Goal: Task Accomplishment & Management: Complete application form

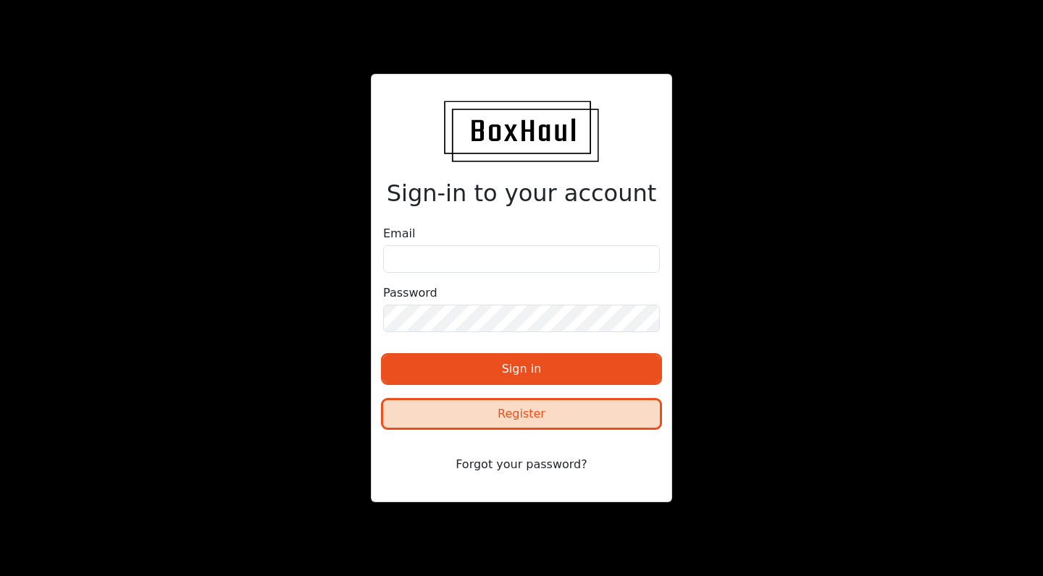
click at [490, 410] on button "Register" at bounding box center [521, 414] width 277 height 28
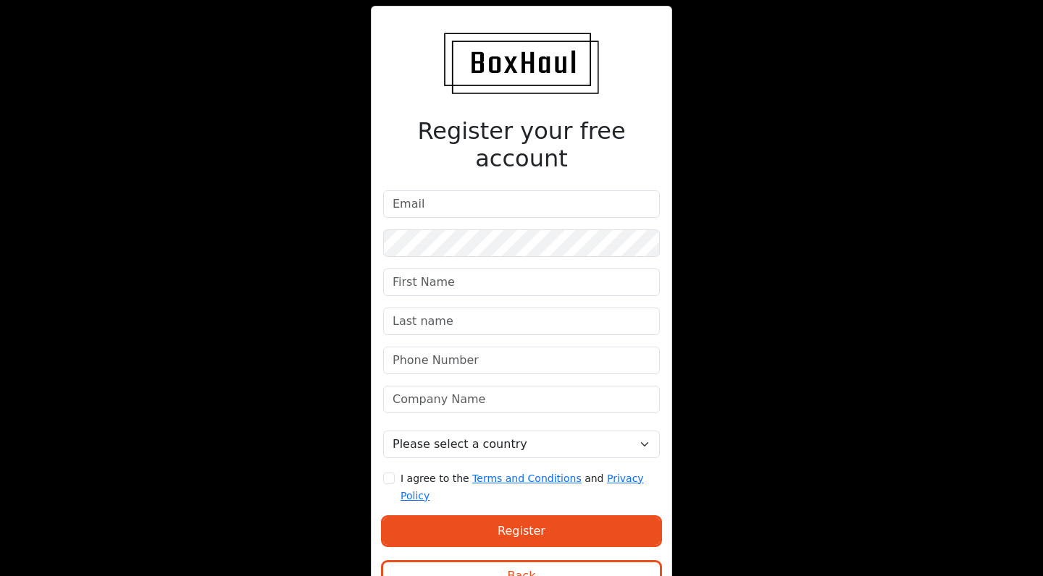
scroll to position [28, 0]
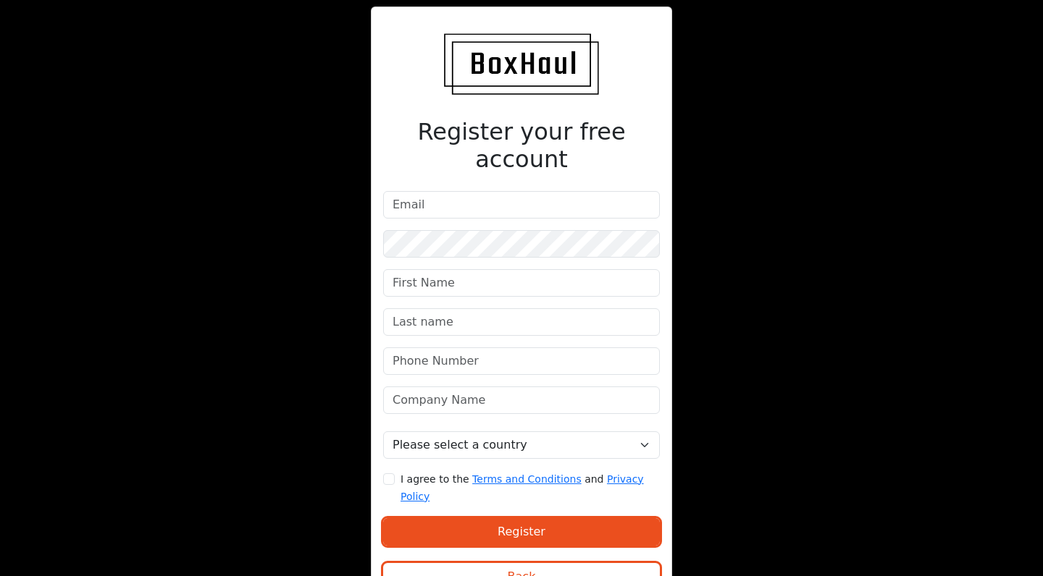
click at [550, 196] on form "Please select a country [GEOGRAPHIC_DATA] [GEOGRAPHIC_DATA] [GEOGRAPHIC_DATA] […" at bounding box center [521, 396] width 277 height 411
type input "[EMAIL_ADDRESS][DOMAIN_NAME]"
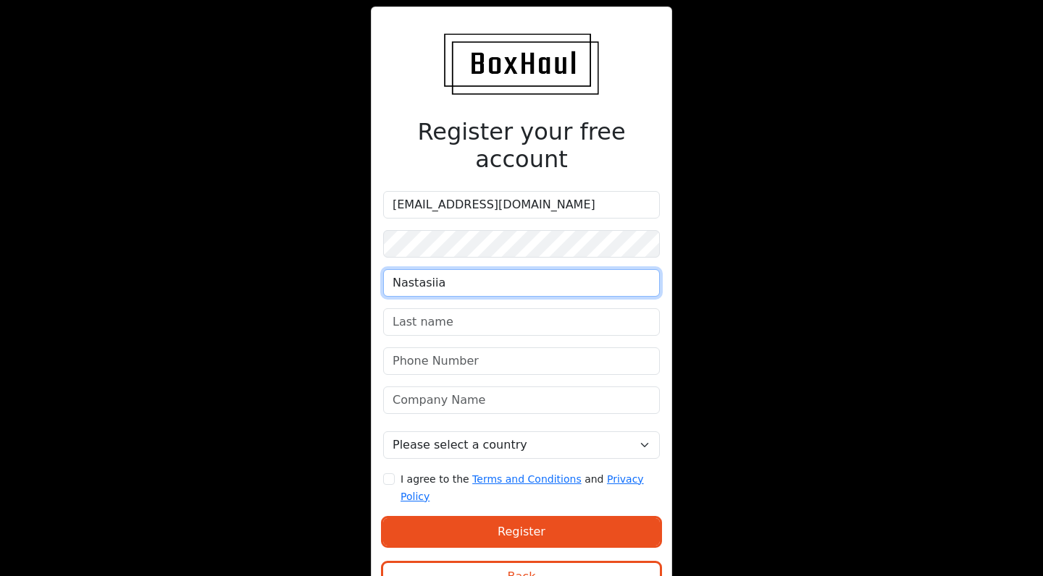
type input "Nastasiia"
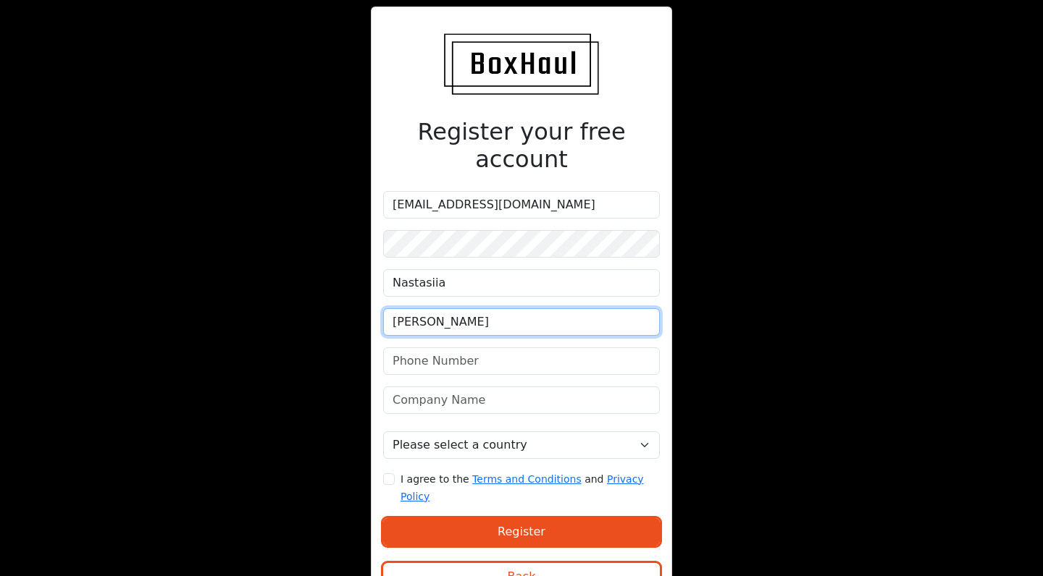
type input "[PERSON_NAME]"
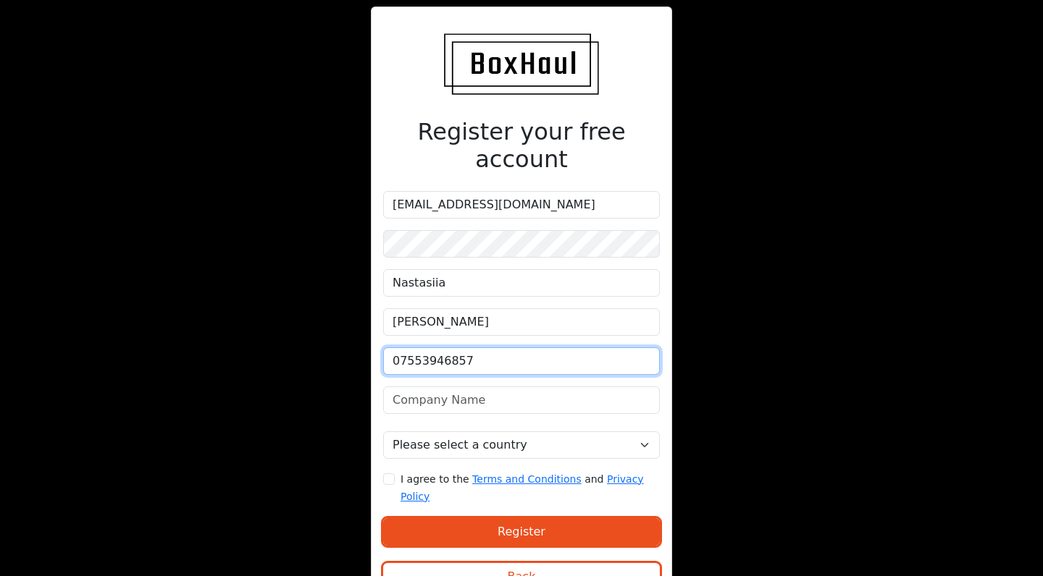
type input "07553946857"
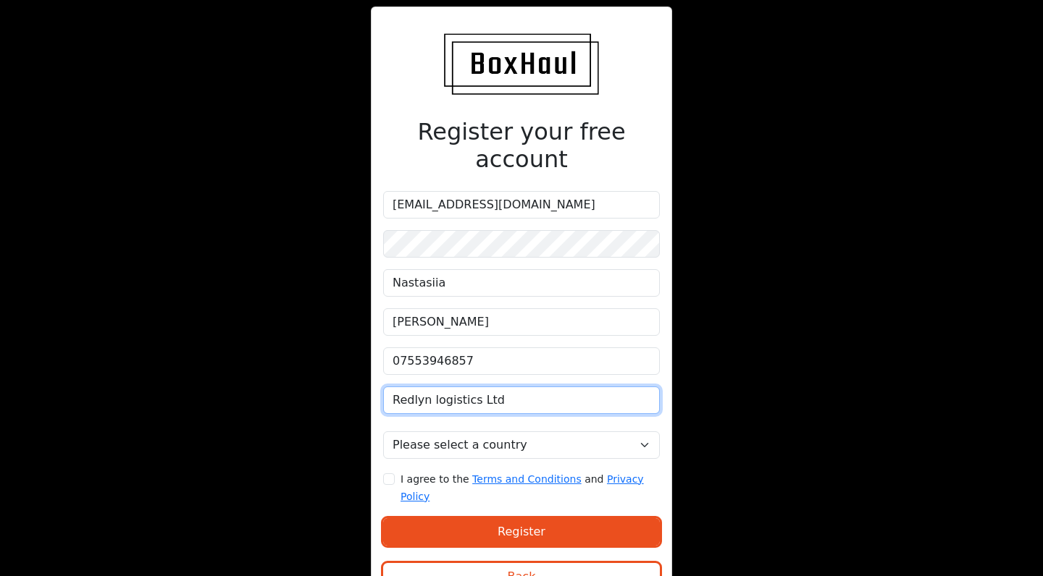
type input "Redlyn logistics Ltd"
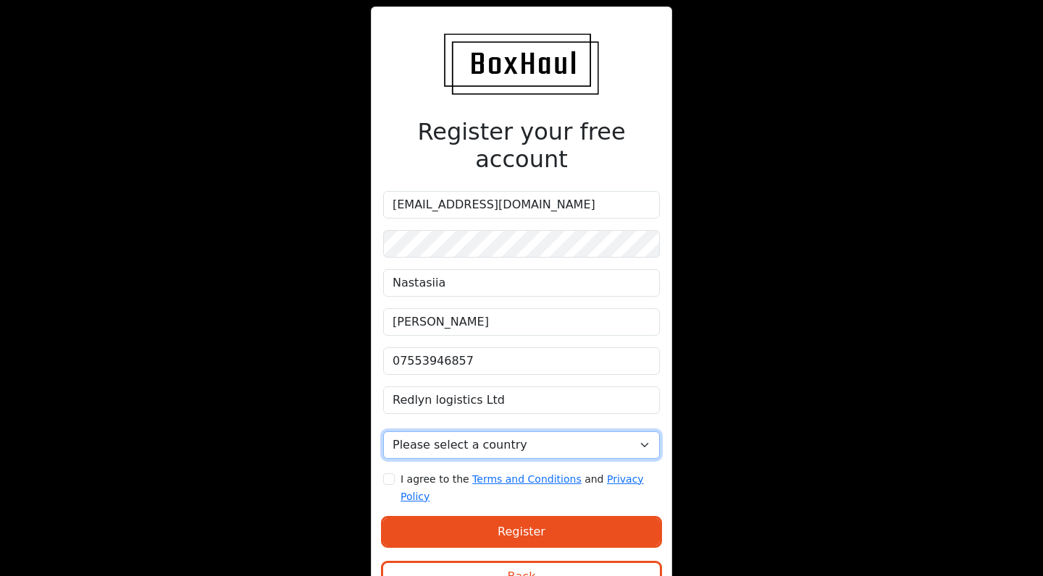
select select "[GEOGRAPHIC_DATA]"
click at [392, 474] on input "I agree to the Terms and Conditions and Privacy Policy" at bounding box center [389, 480] width 12 height 12
checkbox input "true"
click at [416, 507] on div "Register" at bounding box center [521, 532] width 277 height 51
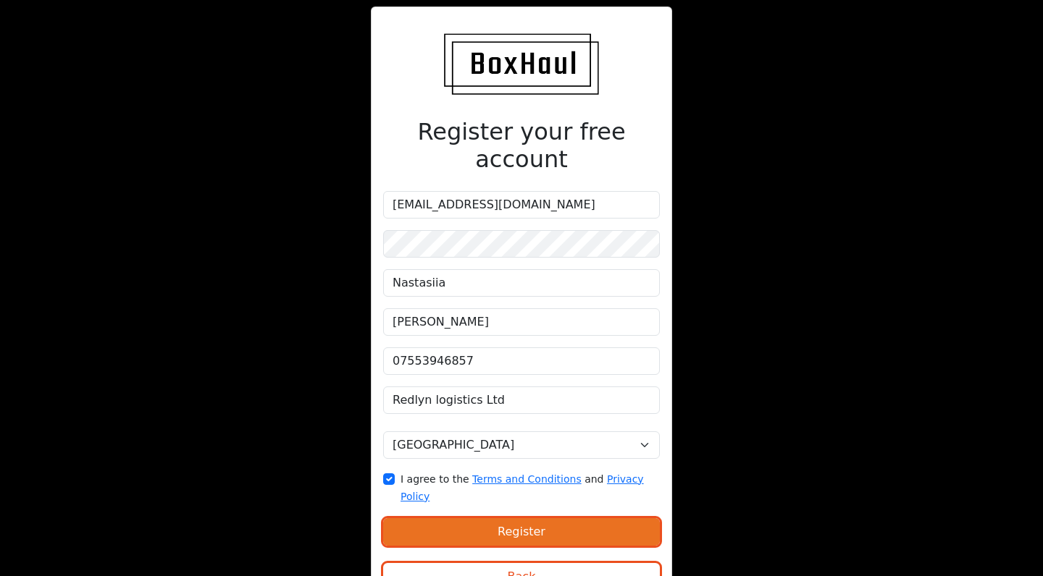
click at [416, 518] on button "Register" at bounding box center [521, 532] width 277 height 28
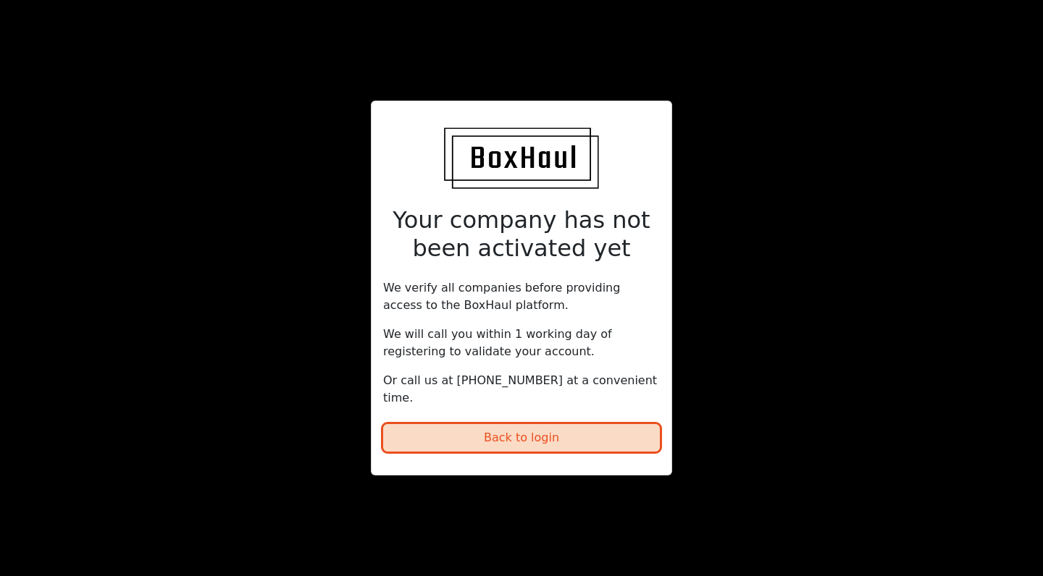
click at [534, 432] on button "Back to login" at bounding box center [521, 438] width 277 height 28
